Goal: Task Accomplishment & Management: Use online tool/utility

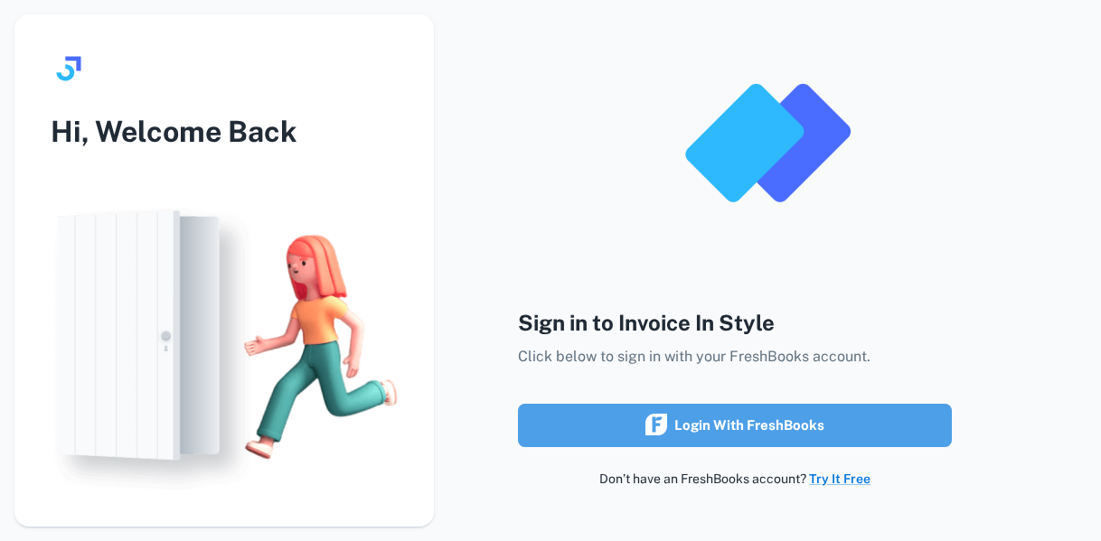
click at [775, 430] on div "Login with FreshBooks" at bounding box center [734, 425] width 179 height 23
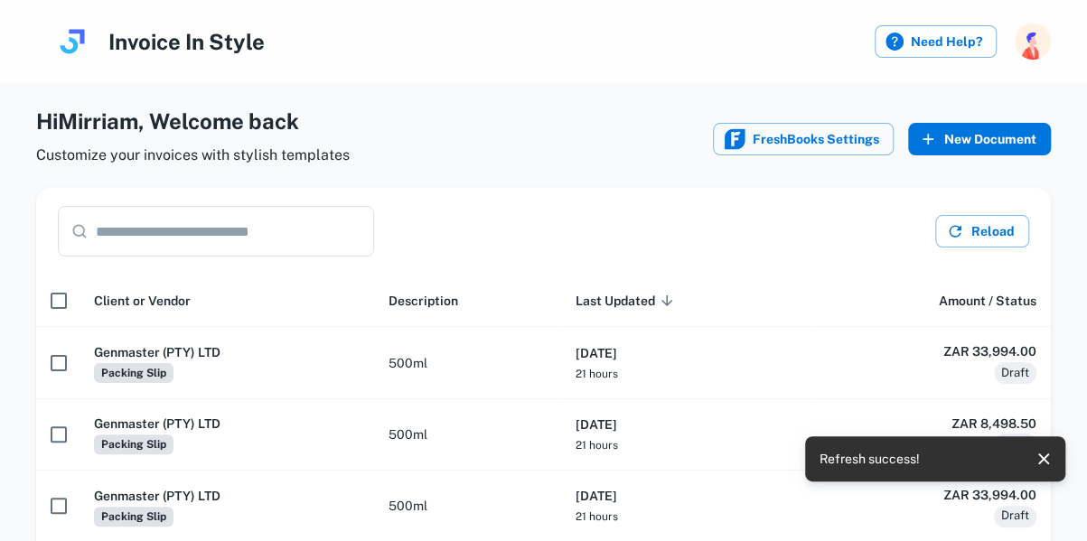
click at [999, 142] on button "New Document" at bounding box center [979, 139] width 143 height 33
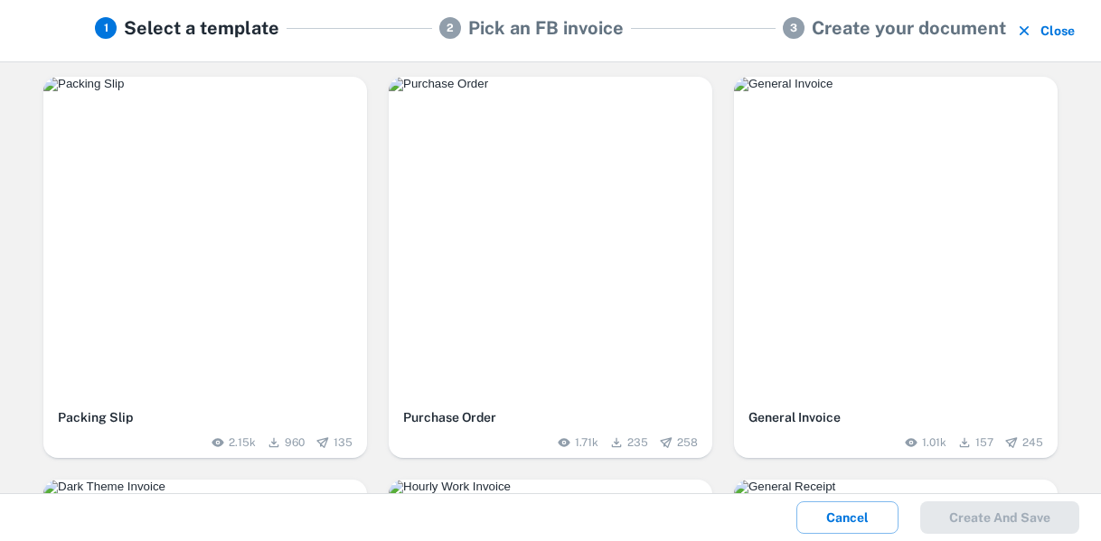
click at [232, 211] on div "button" at bounding box center [205, 239] width 324 height 324
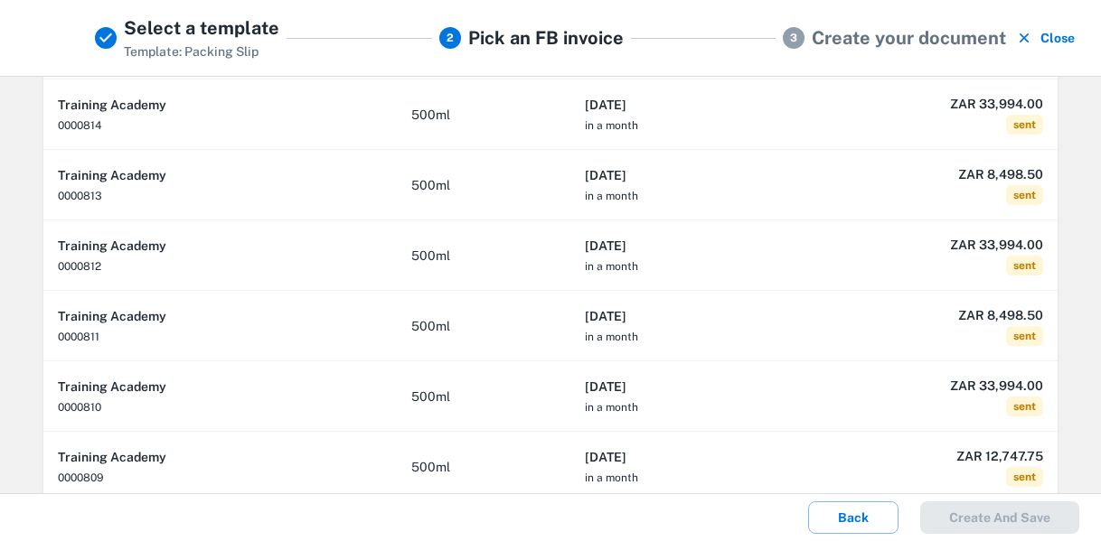
scroll to position [170, 0]
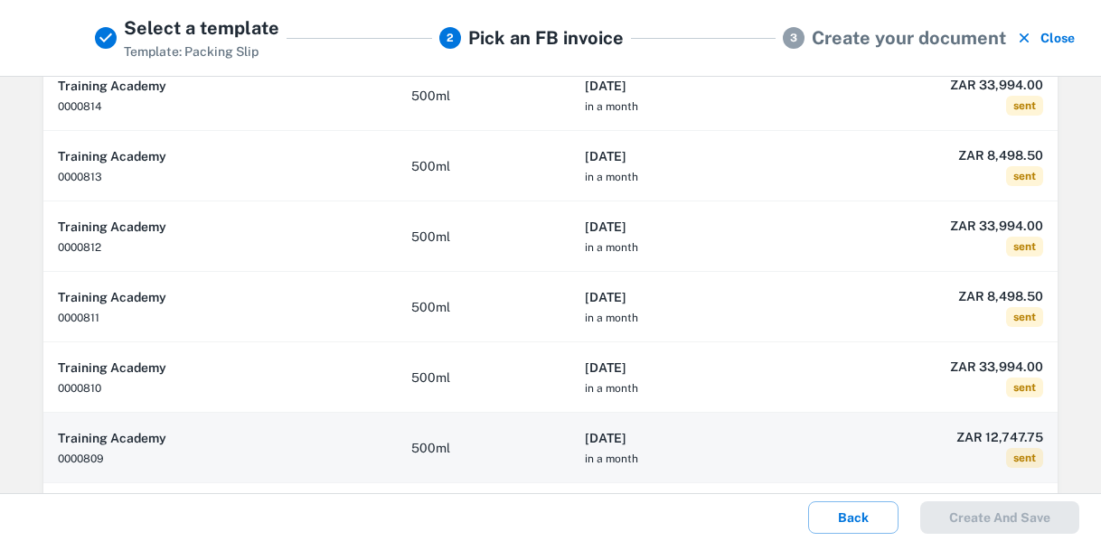
click at [844, 450] on td "ZAR 12,747.75 sent" at bounding box center [930, 448] width 255 height 70
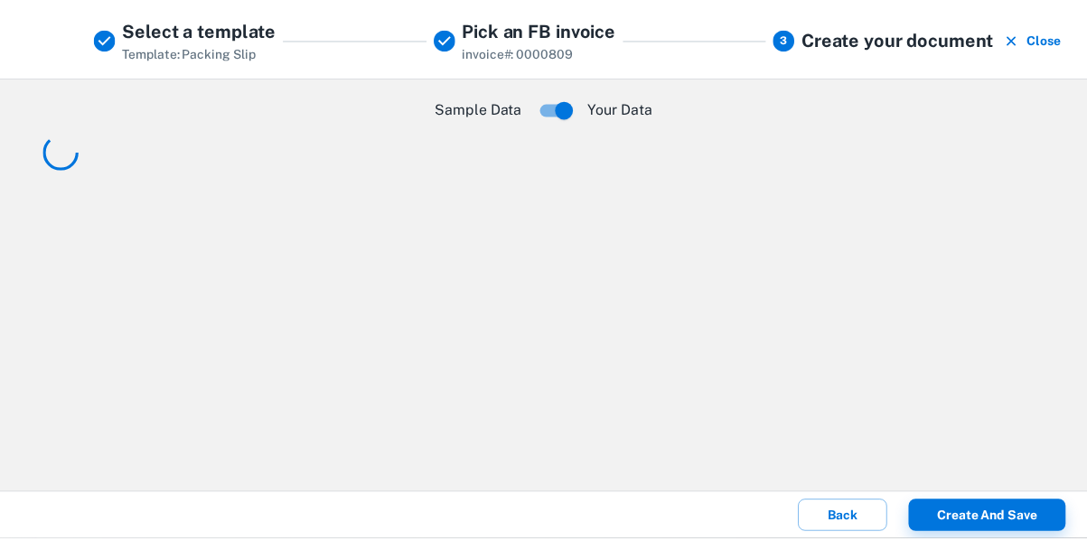
scroll to position [0, 0]
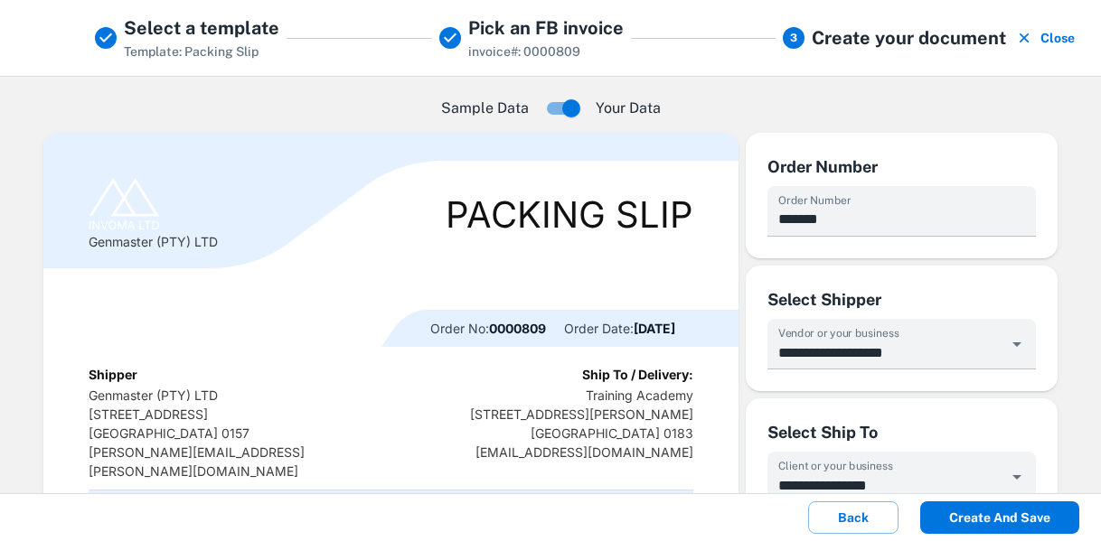
click at [1003, 521] on button "Create and save" at bounding box center [999, 518] width 159 height 33
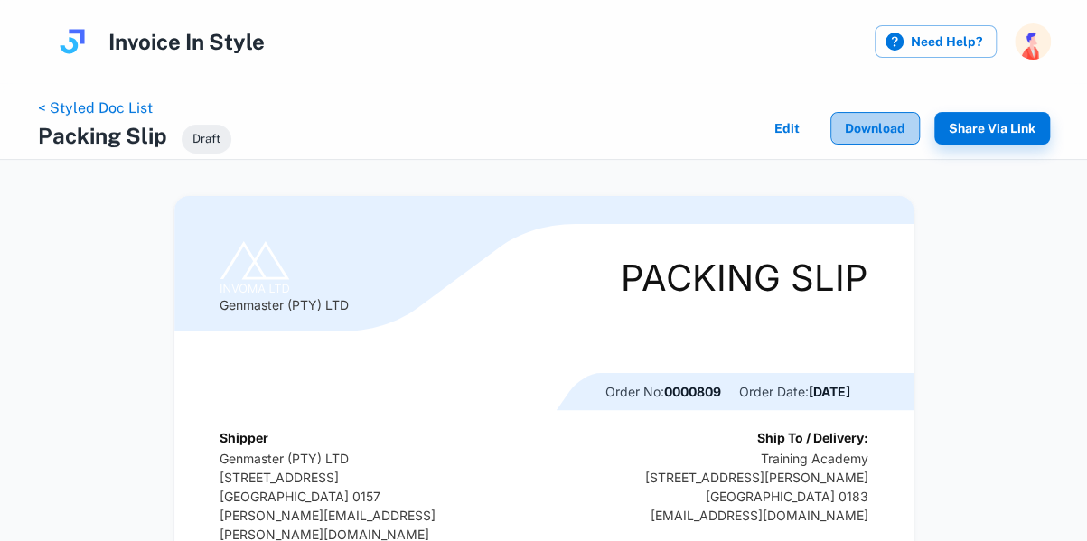
click at [894, 119] on button "Download" at bounding box center [875, 128] width 89 height 33
click at [114, 108] on link "< Styled Doc List" at bounding box center [95, 107] width 115 height 17
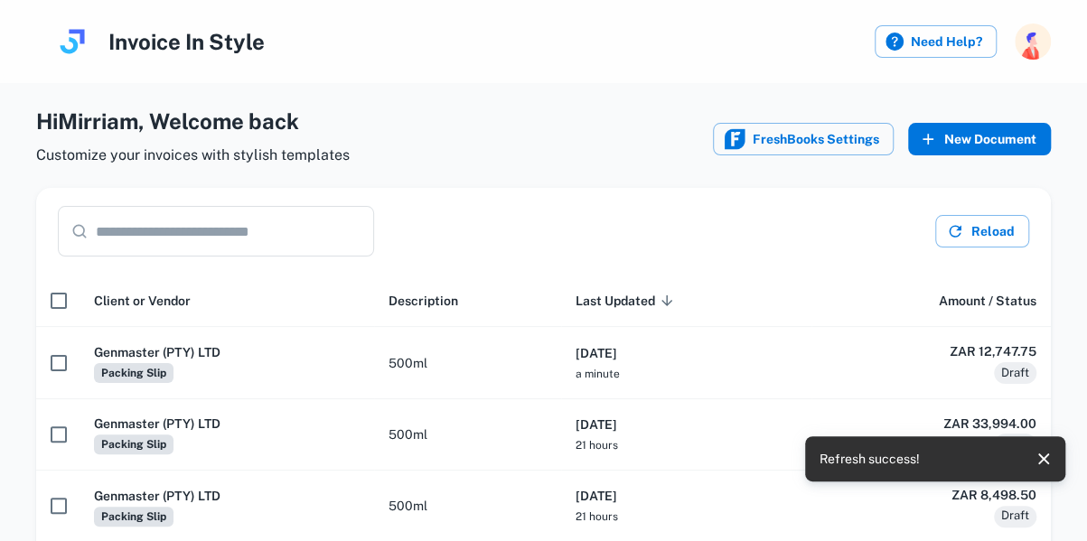
click at [970, 150] on button "New Document" at bounding box center [979, 139] width 143 height 33
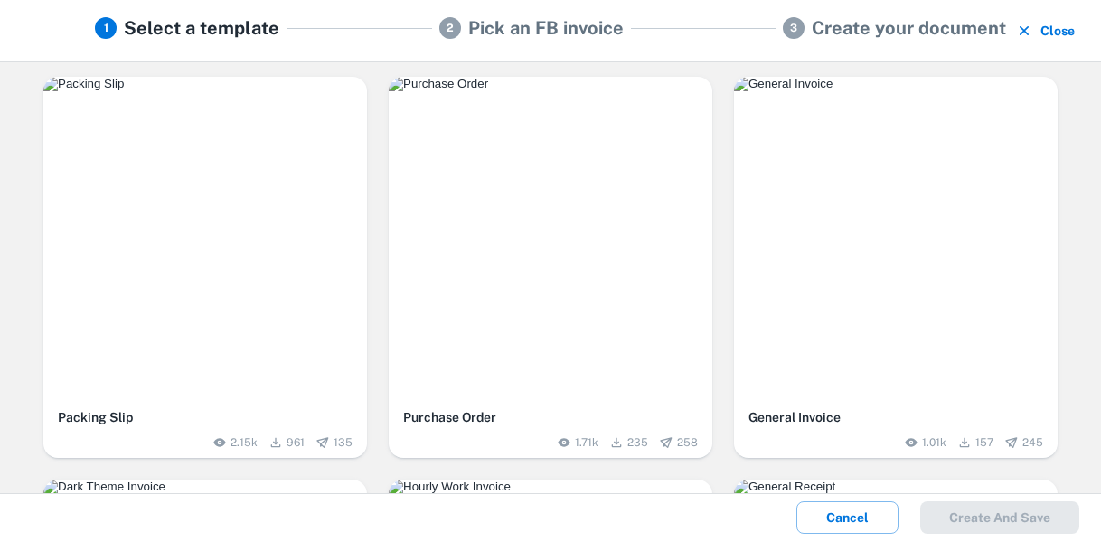
click at [248, 91] on img "button" at bounding box center [205, 84] width 324 height 14
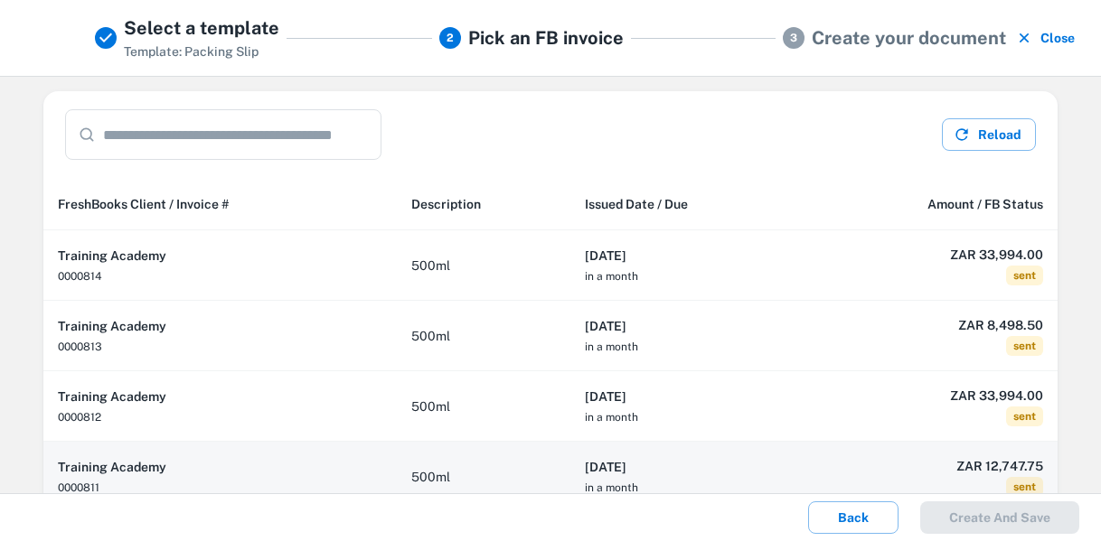
click at [930, 462] on h6 "ZAR 12,747.75" at bounding box center [930, 466] width 226 height 20
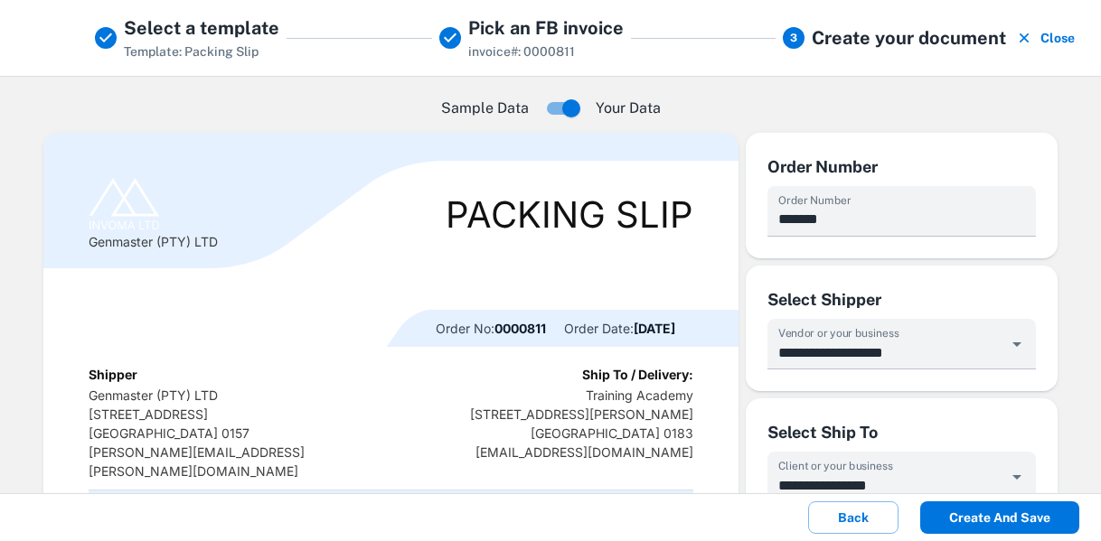
click at [1000, 513] on button "Create and save" at bounding box center [999, 518] width 159 height 33
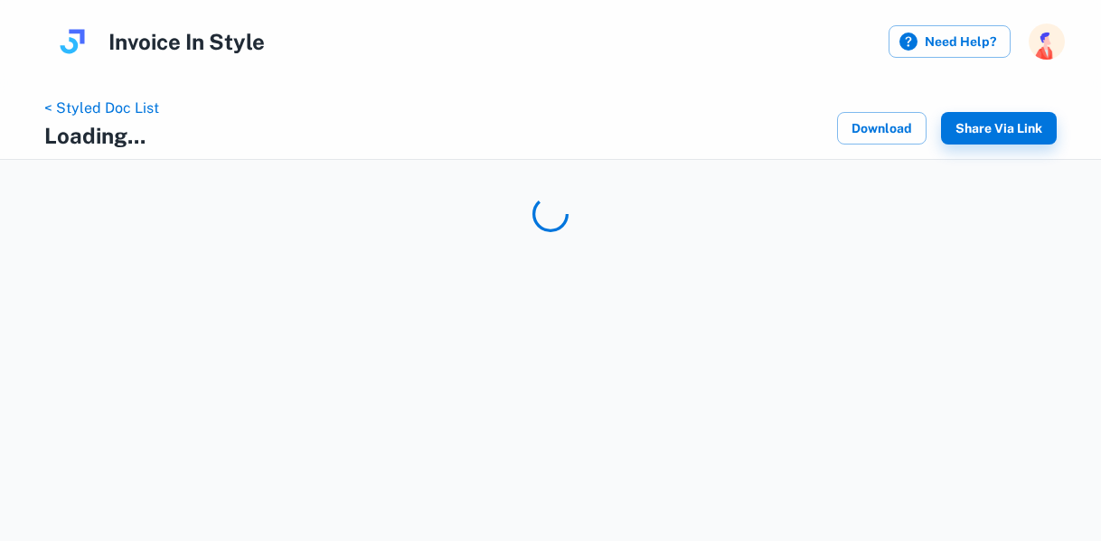
click at [831, 85] on div "< Styled Doc List Loading... Download Share via Link" at bounding box center [550, 121] width 1101 height 77
click at [121, 108] on link "< Styled Doc List" at bounding box center [101, 107] width 115 height 17
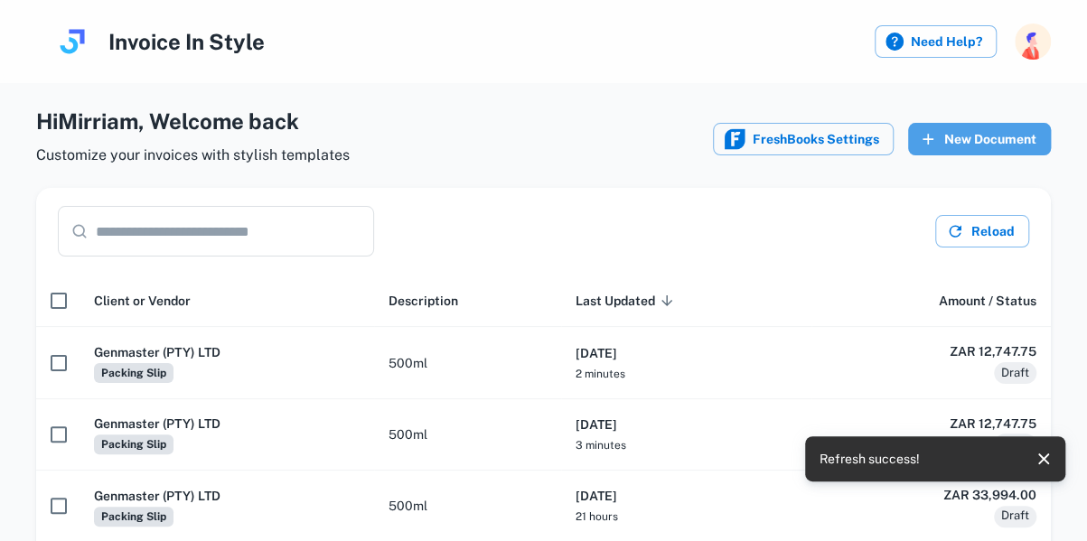
click at [995, 136] on button "New Document" at bounding box center [979, 139] width 143 height 33
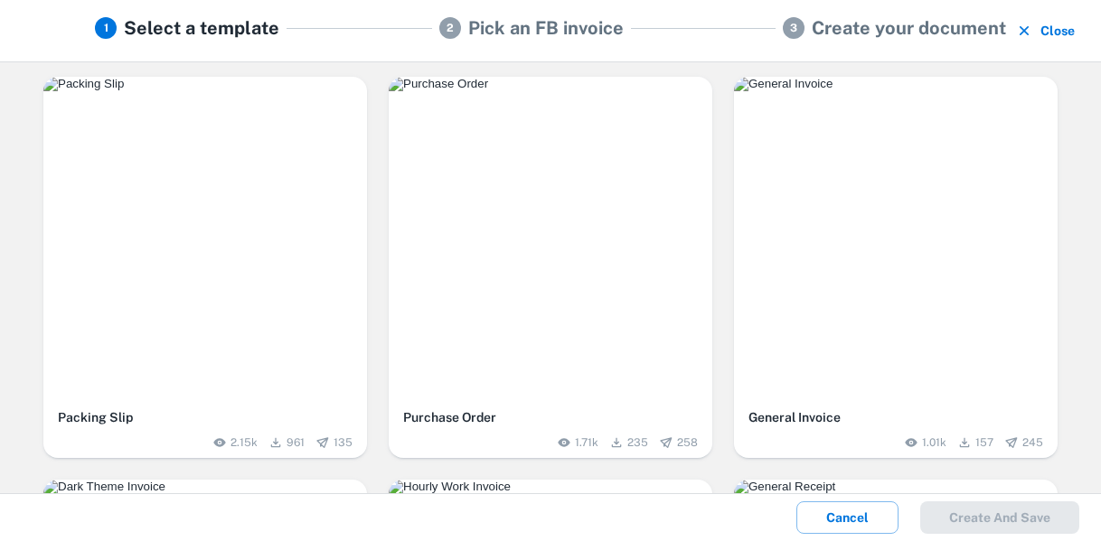
click at [272, 91] on img "button" at bounding box center [205, 84] width 324 height 14
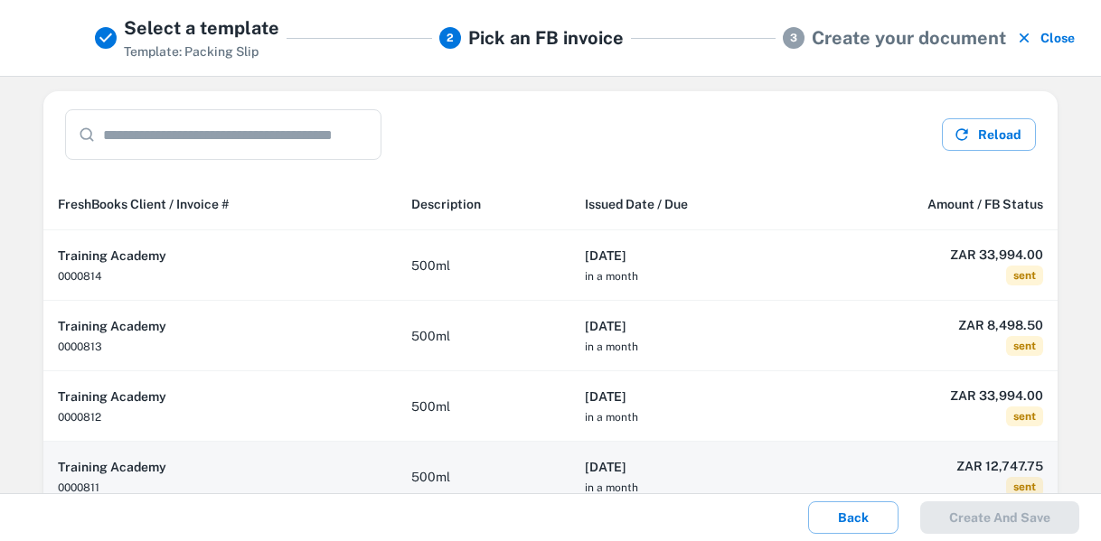
click at [751, 473] on h6 "[DATE]" at bounding box center [686, 467] width 203 height 20
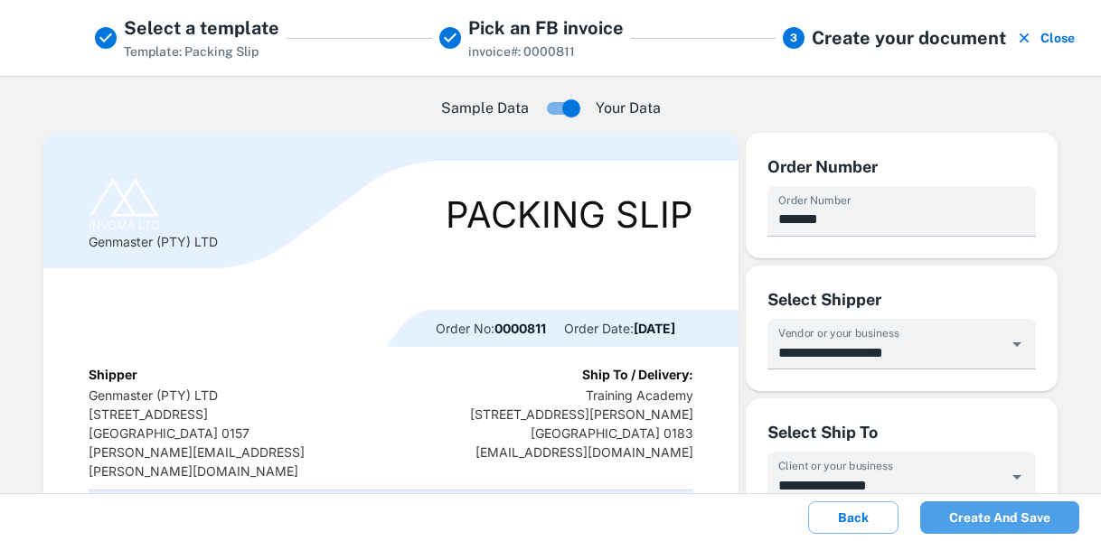
click at [1012, 514] on button "Create and save" at bounding box center [999, 518] width 159 height 33
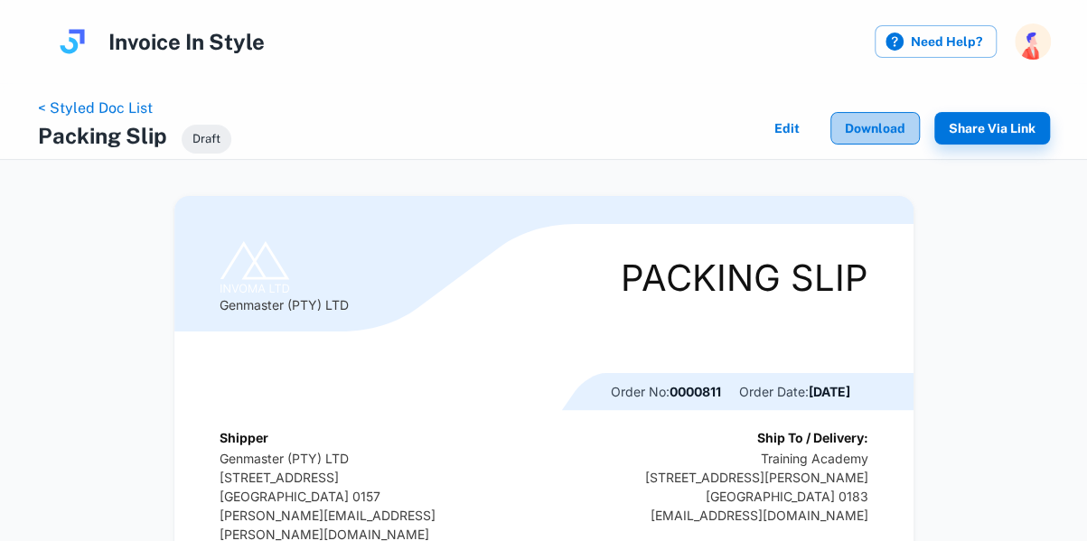
click at [863, 127] on button "Download" at bounding box center [875, 128] width 89 height 33
click at [119, 109] on link "< Styled Doc List" at bounding box center [95, 107] width 115 height 17
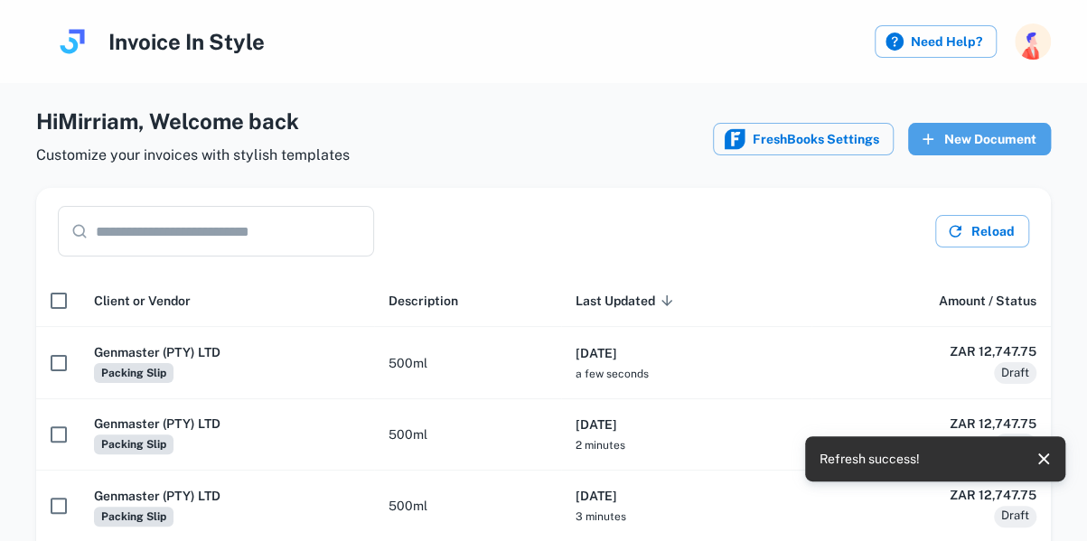
click at [1003, 134] on button "New Document" at bounding box center [979, 139] width 143 height 33
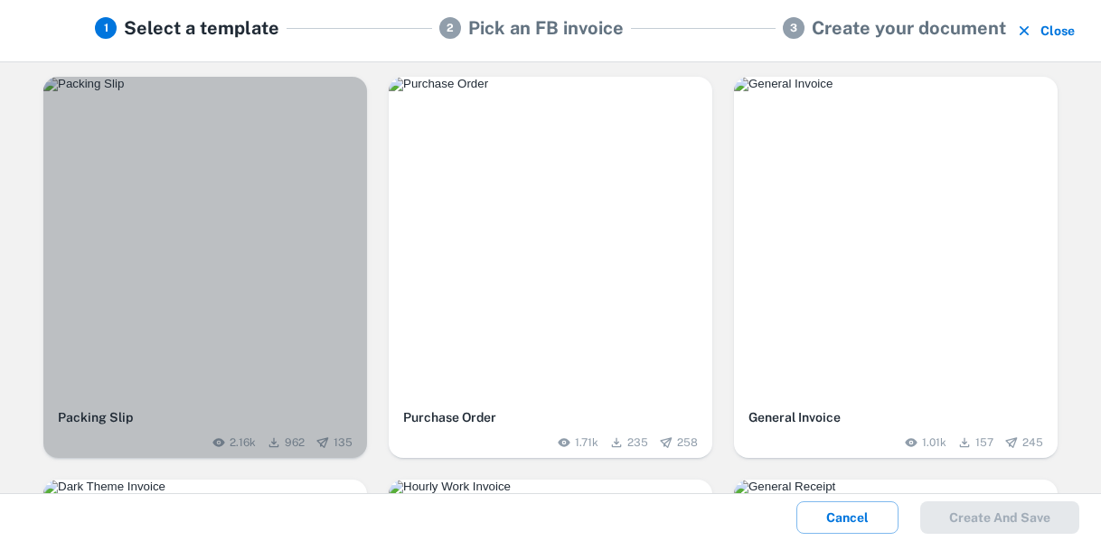
click at [258, 91] on img "button" at bounding box center [205, 84] width 324 height 14
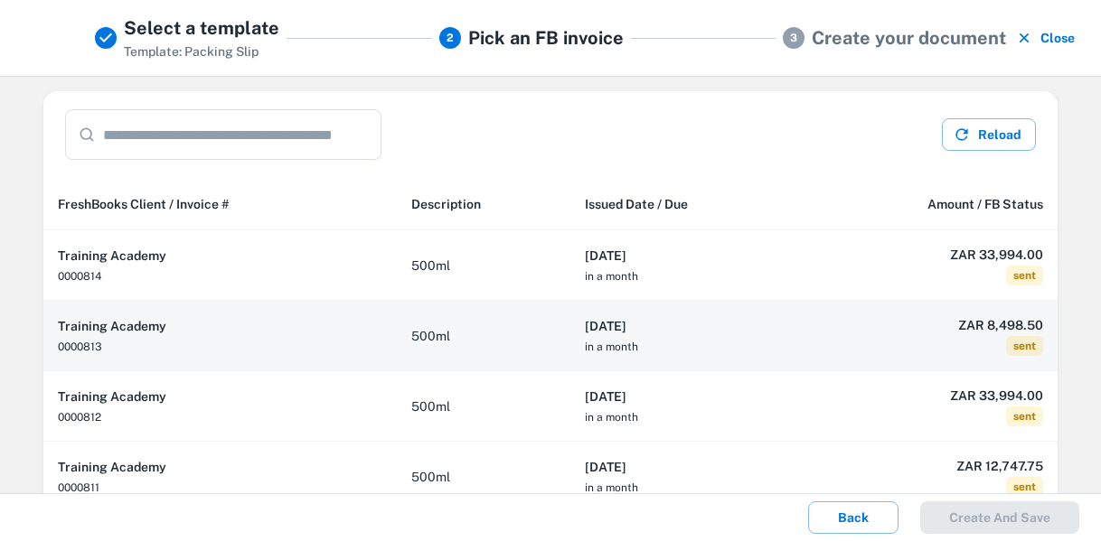
click at [690, 328] on h6 "[DATE]" at bounding box center [686, 326] width 203 height 20
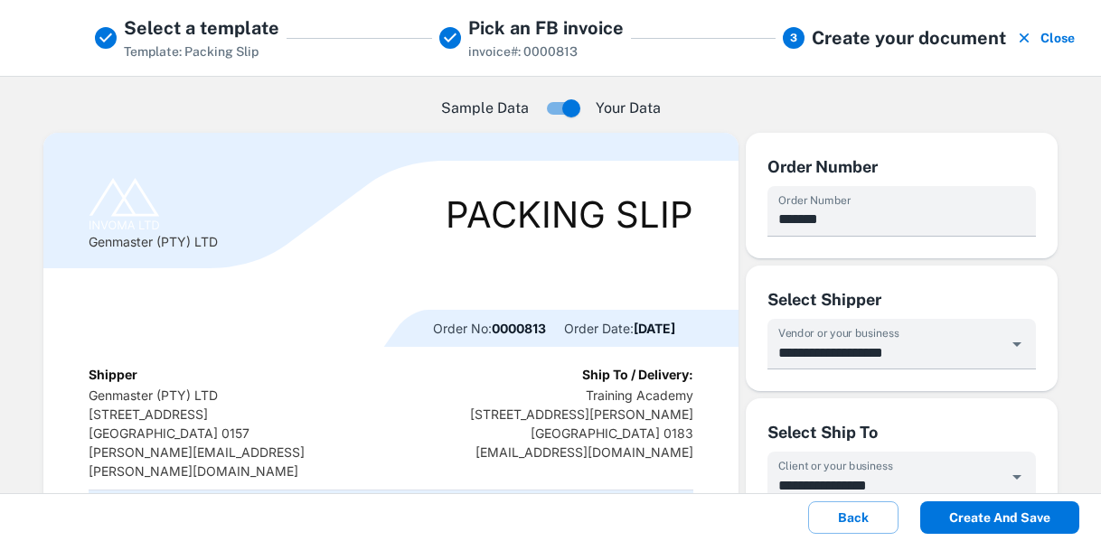
click at [1003, 512] on button "Create and save" at bounding box center [999, 518] width 159 height 33
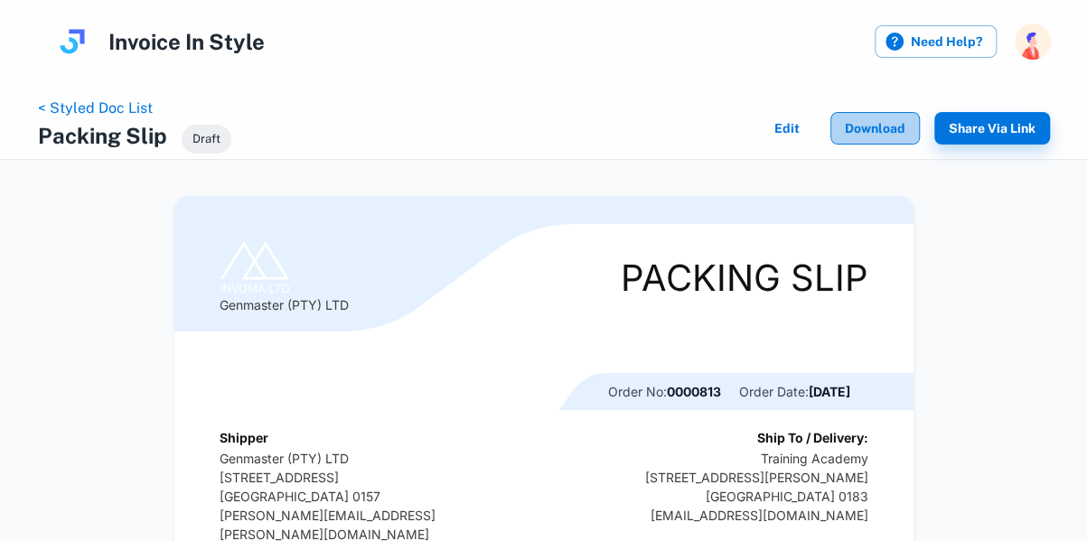
click at [868, 122] on button "Download" at bounding box center [875, 128] width 89 height 33
click at [99, 106] on link "< Styled Doc List" at bounding box center [95, 107] width 115 height 17
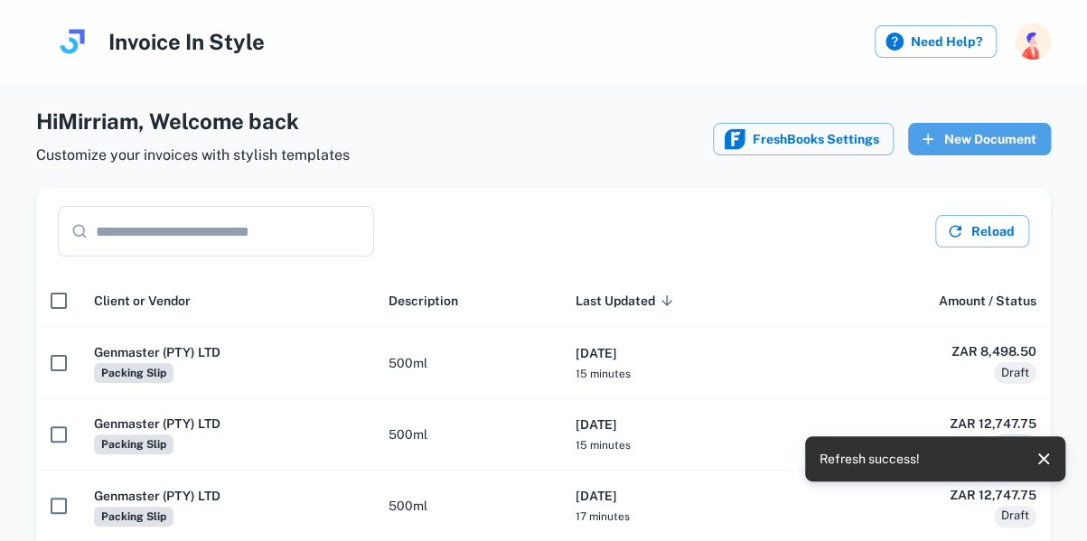
click at [996, 137] on button "New Document" at bounding box center [979, 139] width 143 height 33
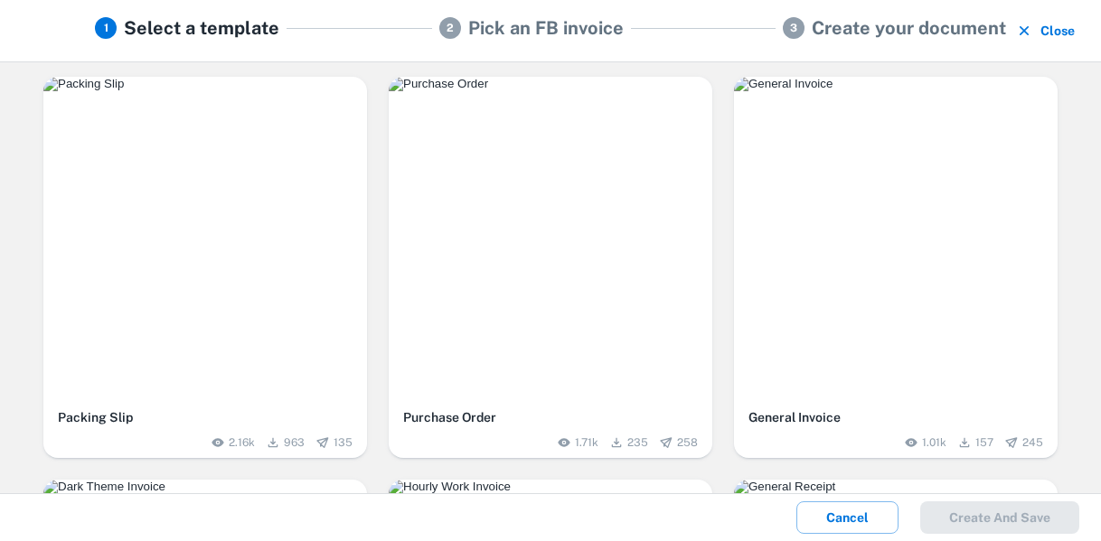
click at [268, 177] on div "button" at bounding box center [205, 239] width 324 height 324
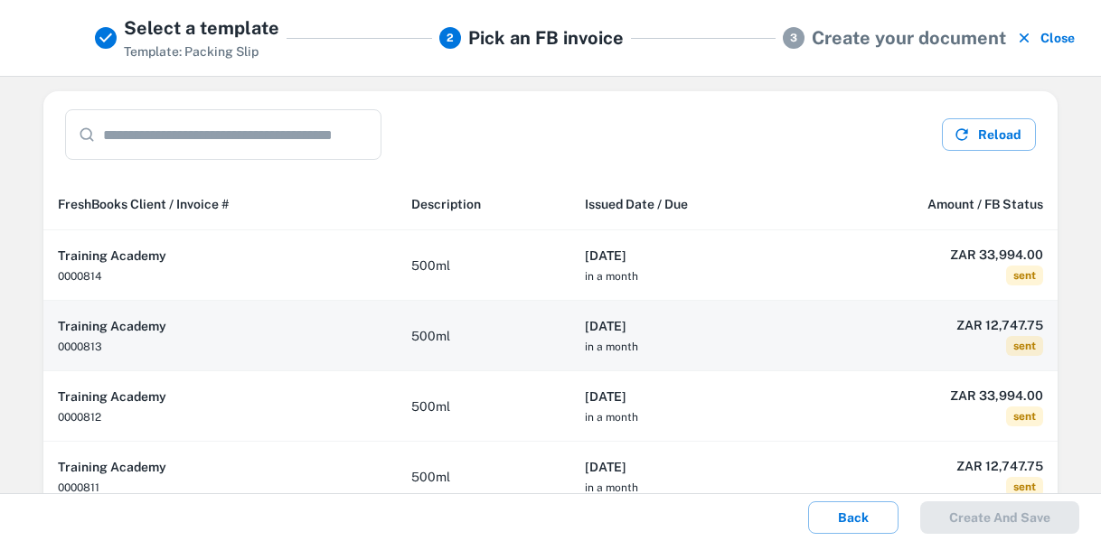
click at [723, 325] on h6 "[DATE]" at bounding box center [686, 326] width 203 height 20
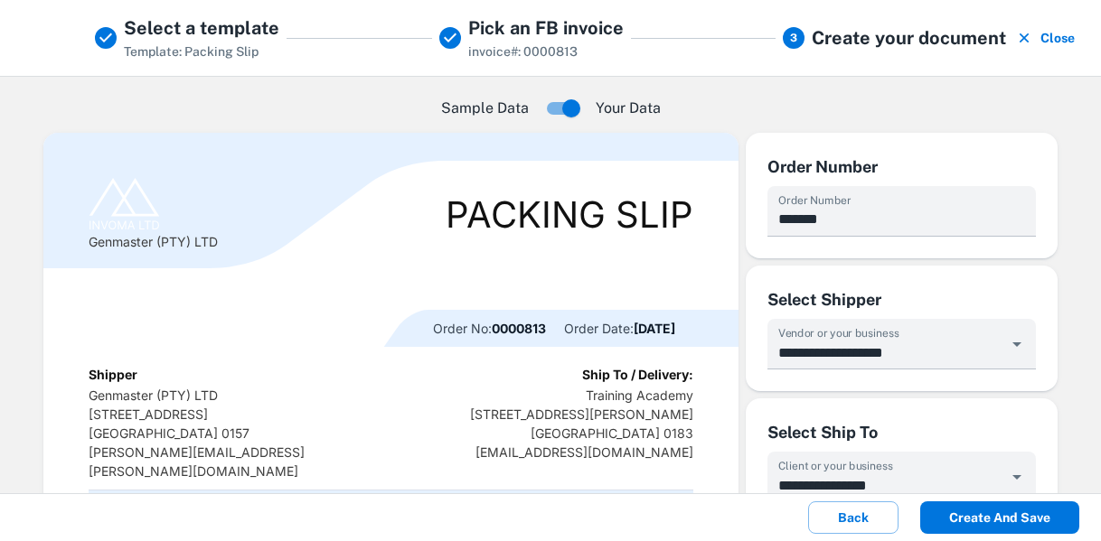
click at [1014, 509] on button "Create and save" at bounding box center [999, 518] width 159 height 33
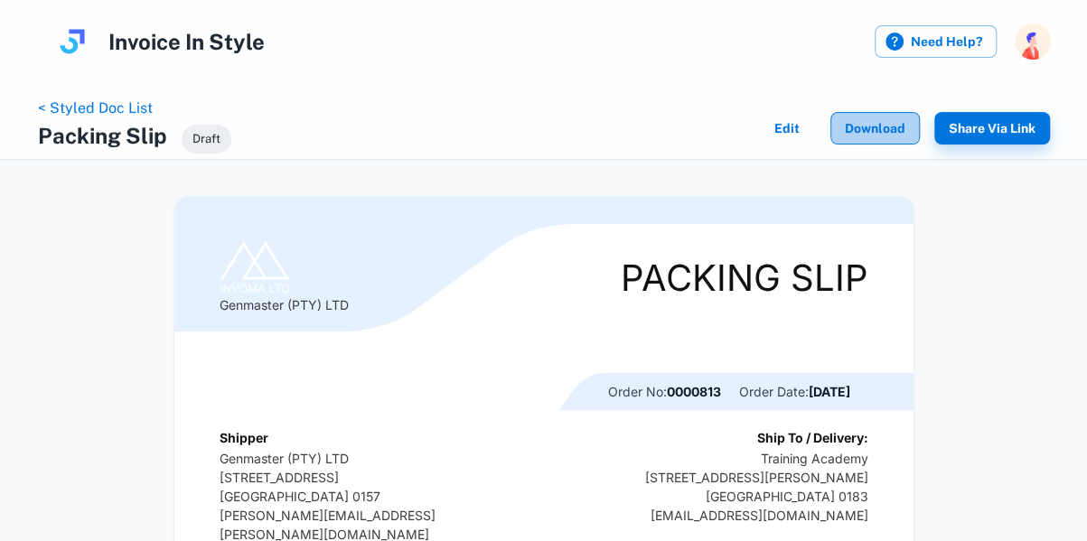
click at [874, 127] on button "Download" at bounding box center [875, 128] width 89 height 33
